Goal: Navigation & Orientation: Find specific page/section

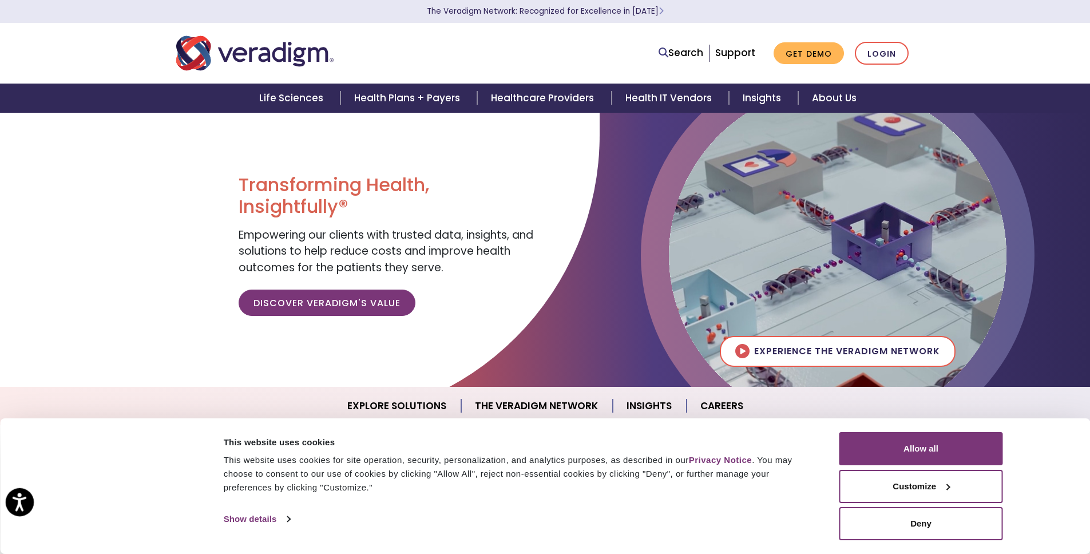
click at [22, 499] on icon "Open accessiBe: accessibility options, statement and help" at bounding box center [20, 504] width 14 height 15
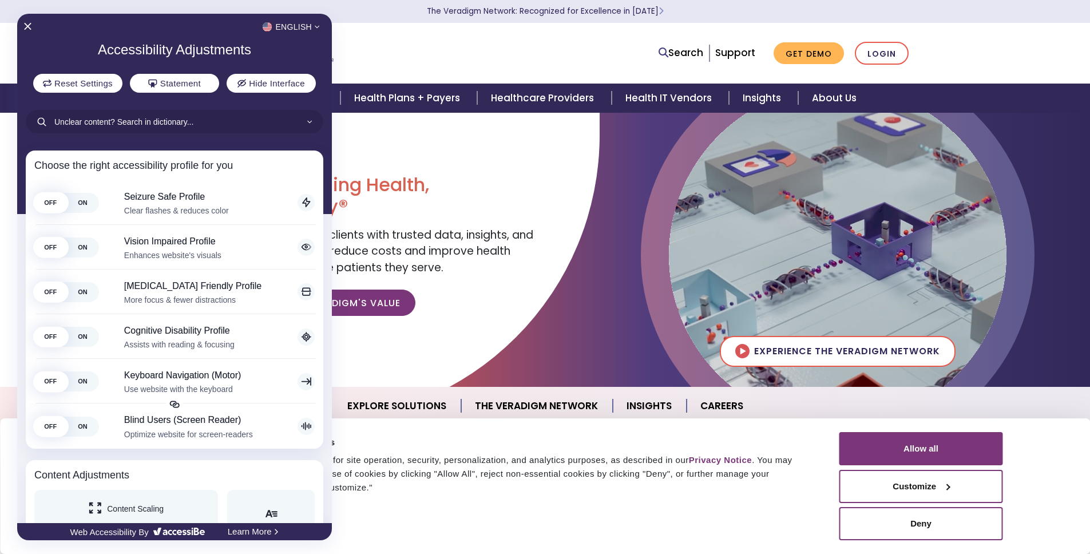
click at [571, 56] on div at bounding box center [545, 277] width 1090 height 554
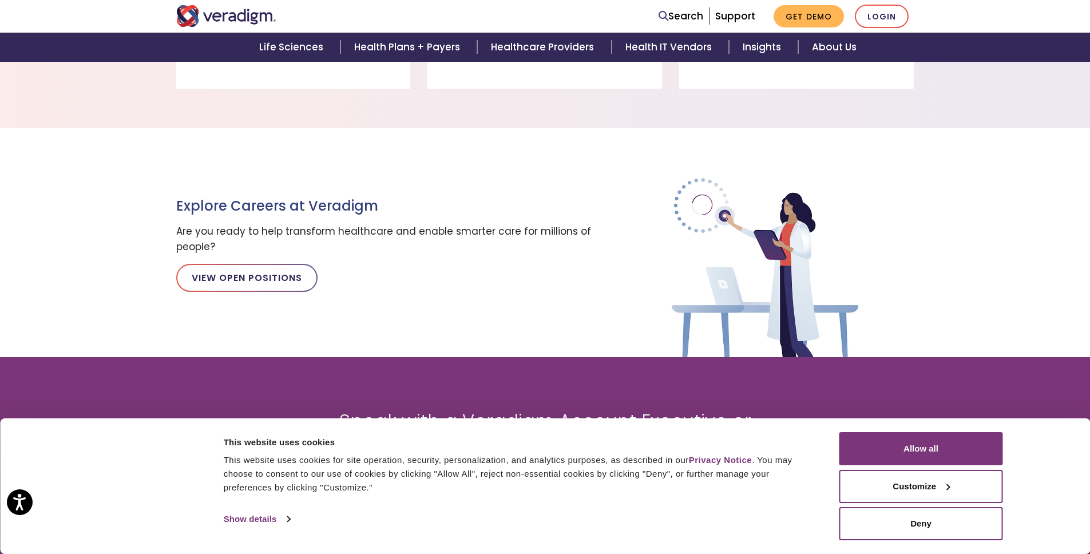
scroll to position [1490, 0]
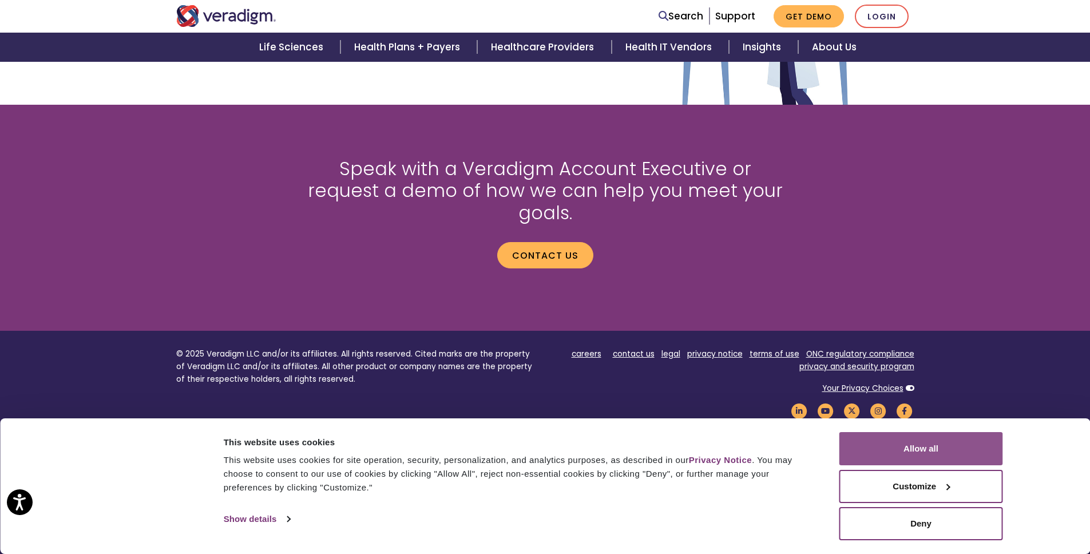
click at [994, 451] on button "Allow all" at bounding box center [921, 448] width 164 height 33
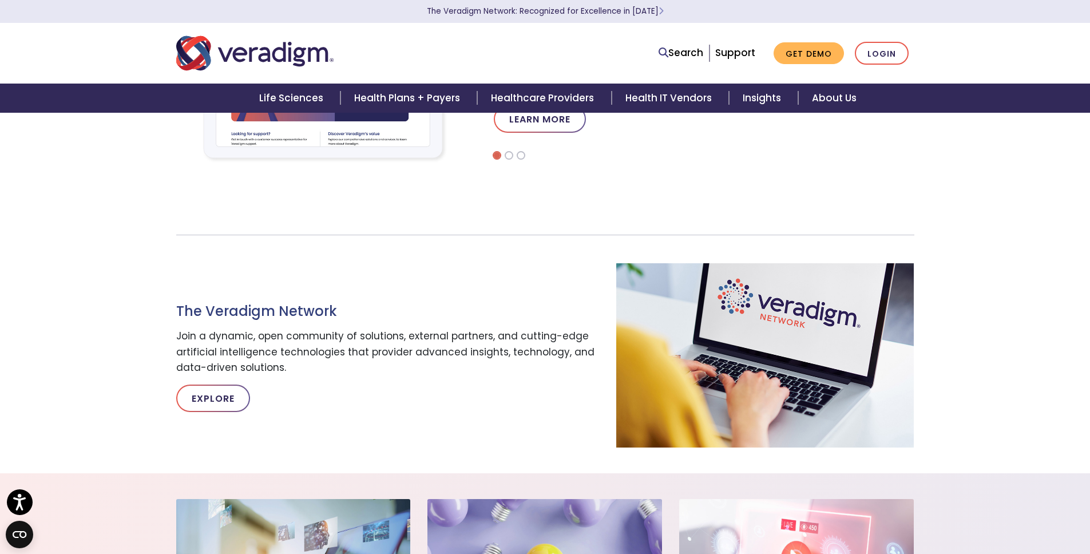
scroll to position [0, 0]
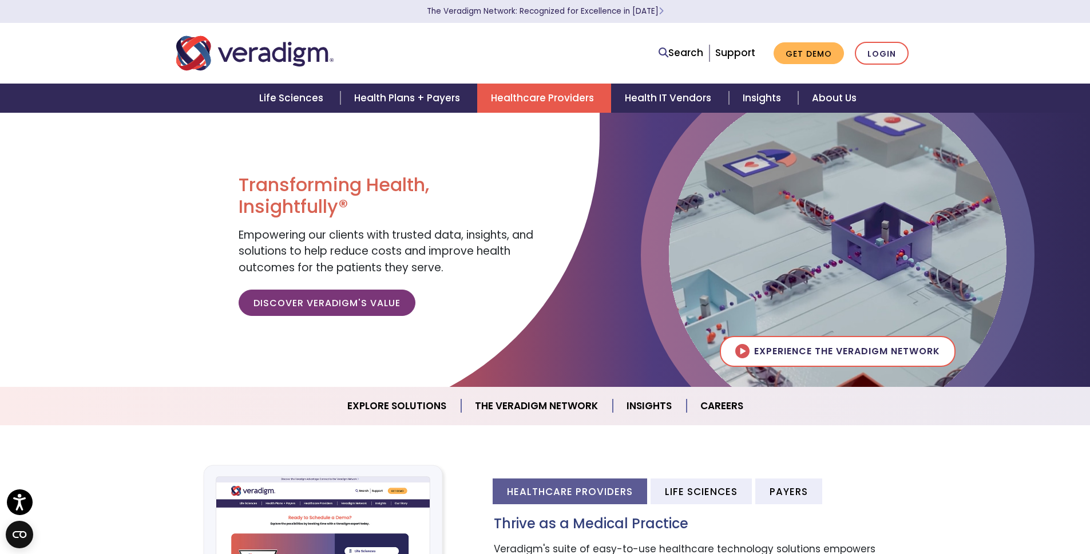
click at [576, 99] on link "Healthcare Providers" at bounding box center [544, 98] width 134 height 29
